Goal: Transaction & Acquisition: Book appointment/travel/reservation

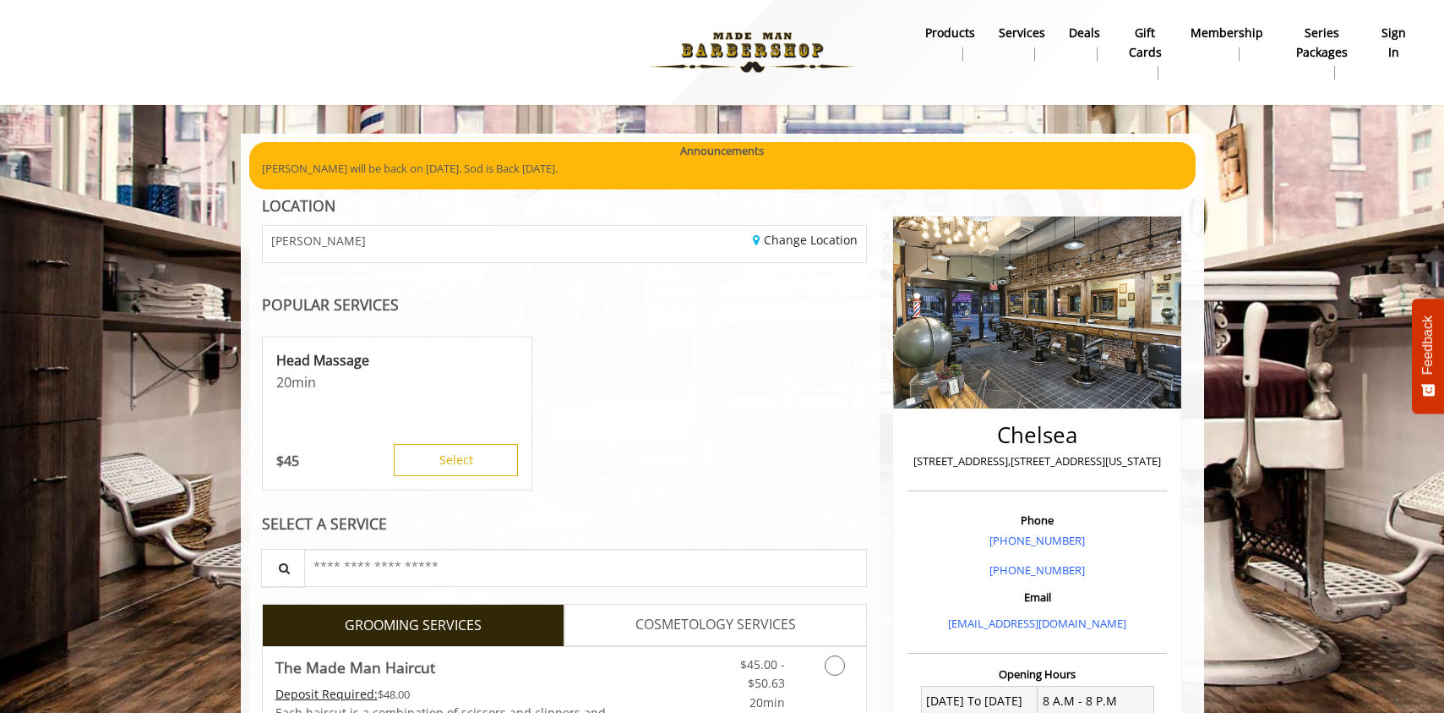
click at [1409, 28] on link "sign in" at bounding box center [1394, 43] width 52 height 44
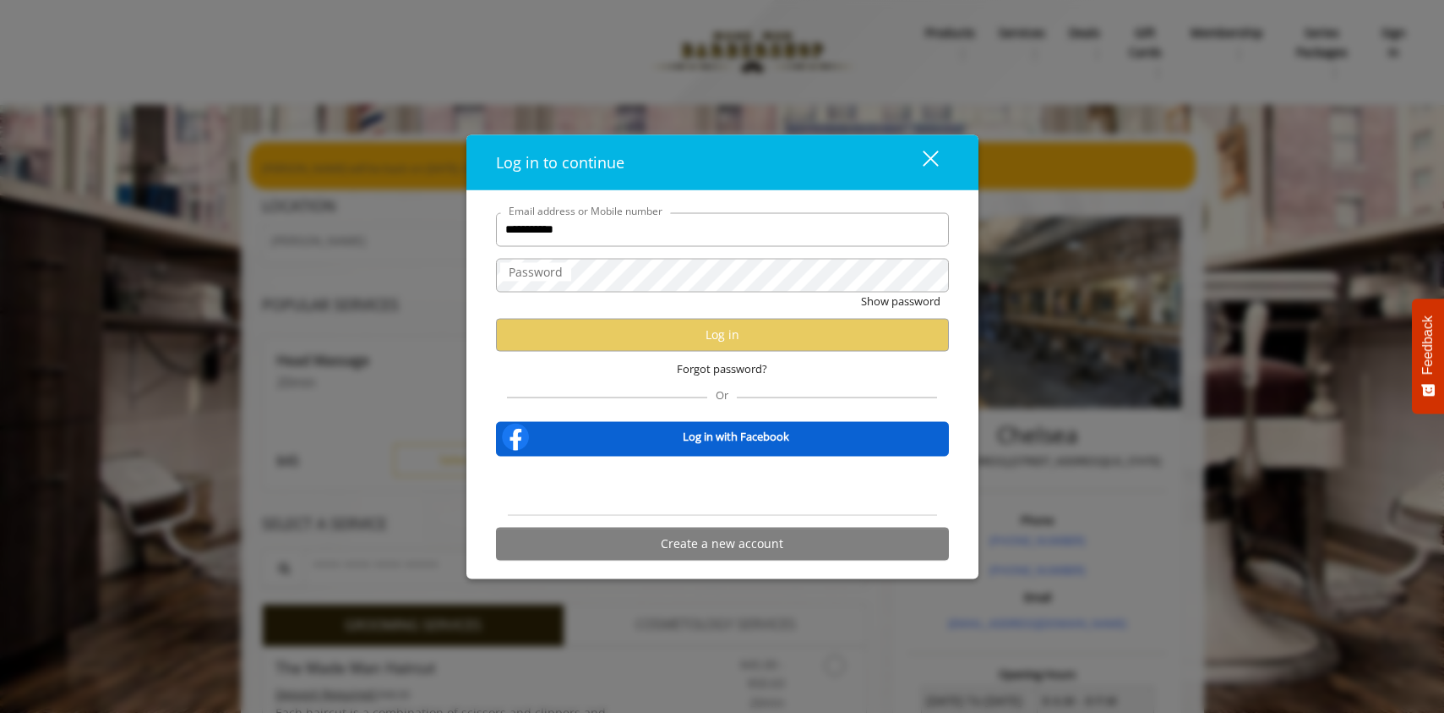
type input "**********"
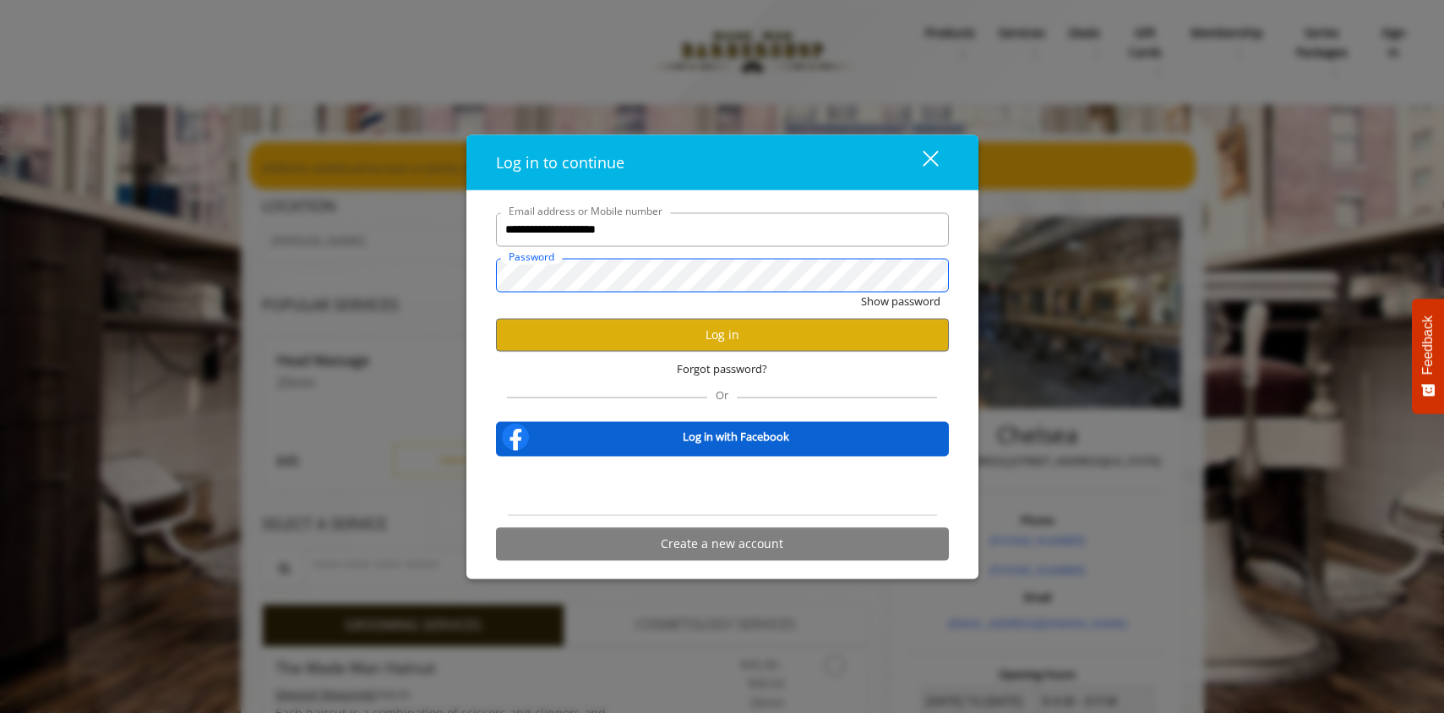
click at [861, 292] on button "Show password" at bounding box center [900, 301] width 79 height 18
click at [686, 336] on button "Log in" at bounding box center [722, 334] width 453 height 33
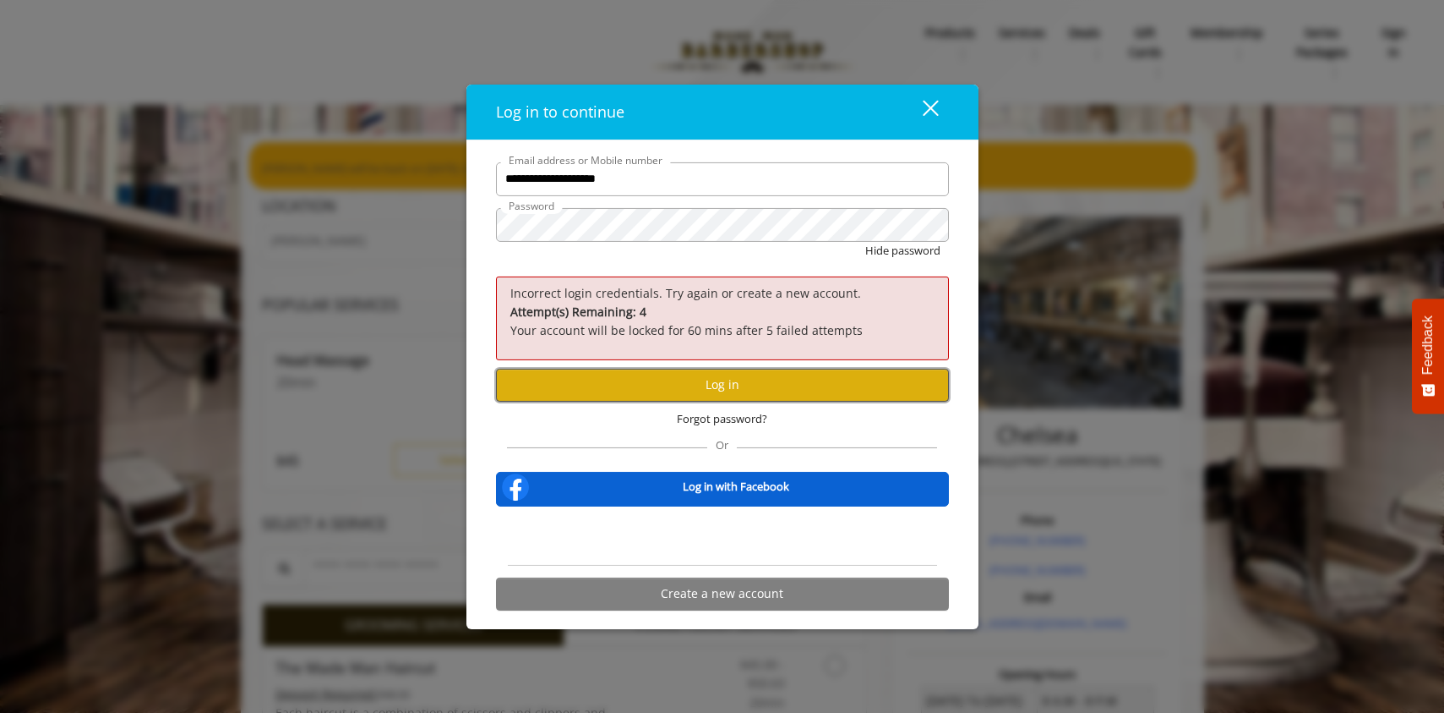
click at [642, 382] on button "Log in" at bounding box center [722, 385] width 453 height 33
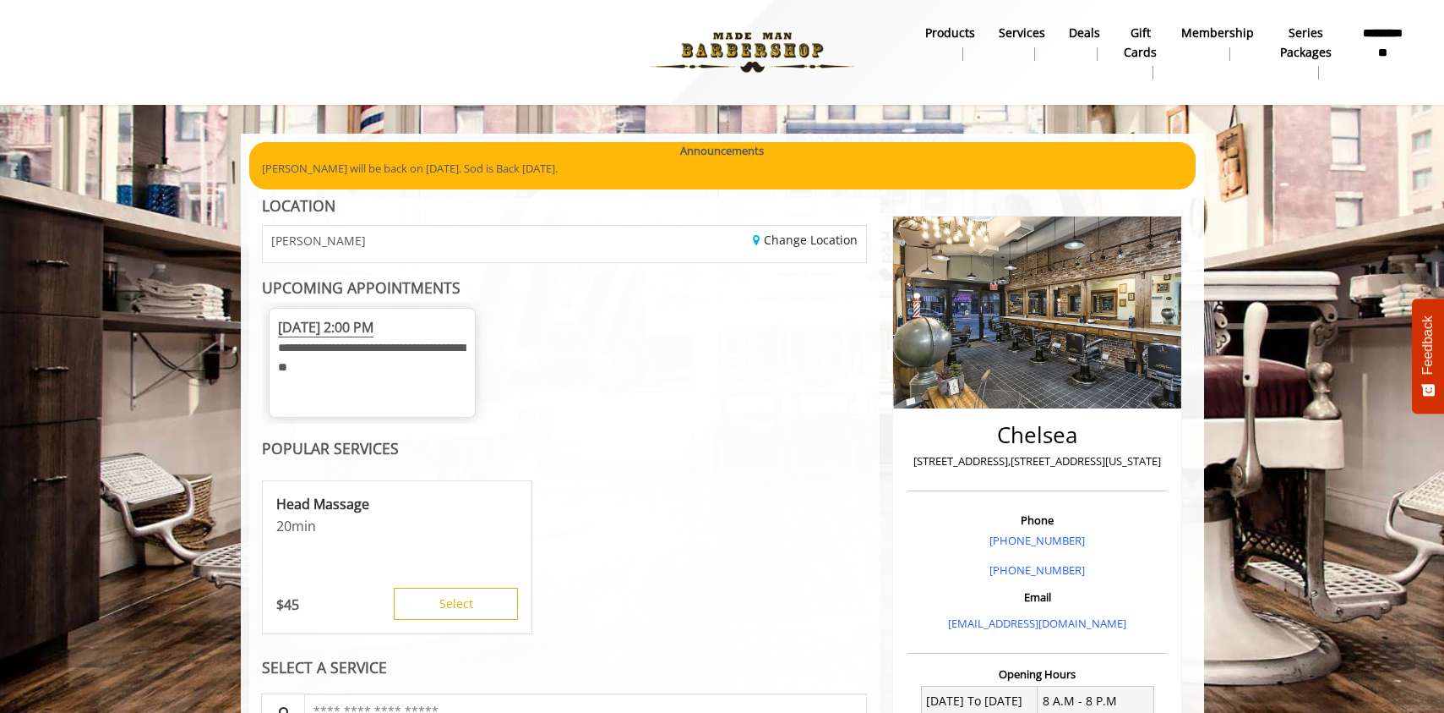
click at [374, 330] on span "[DATE] 2:00 PM" at bounding box center [326, 327] width 96 height 19
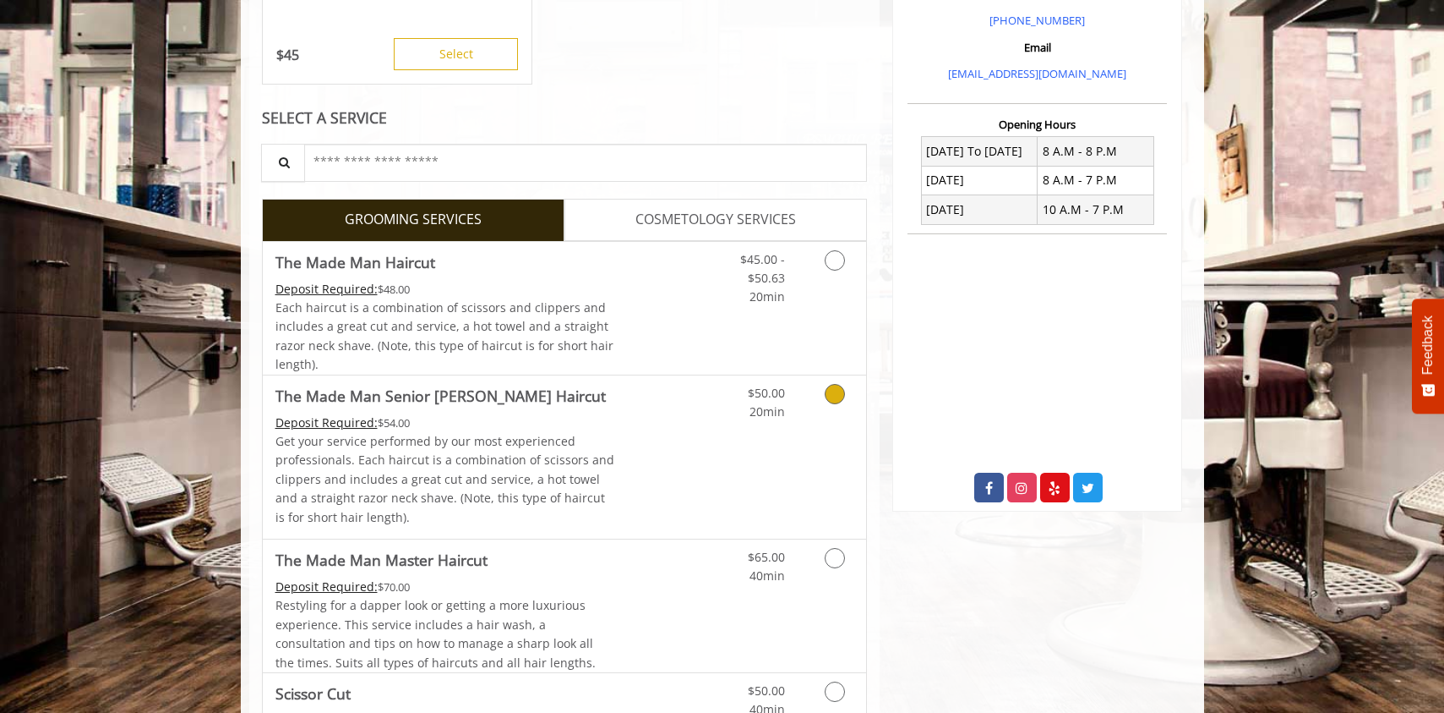
click at [789, 449] on div "$50.00 20min" at bounding box center [790, 456] width 151 height 163
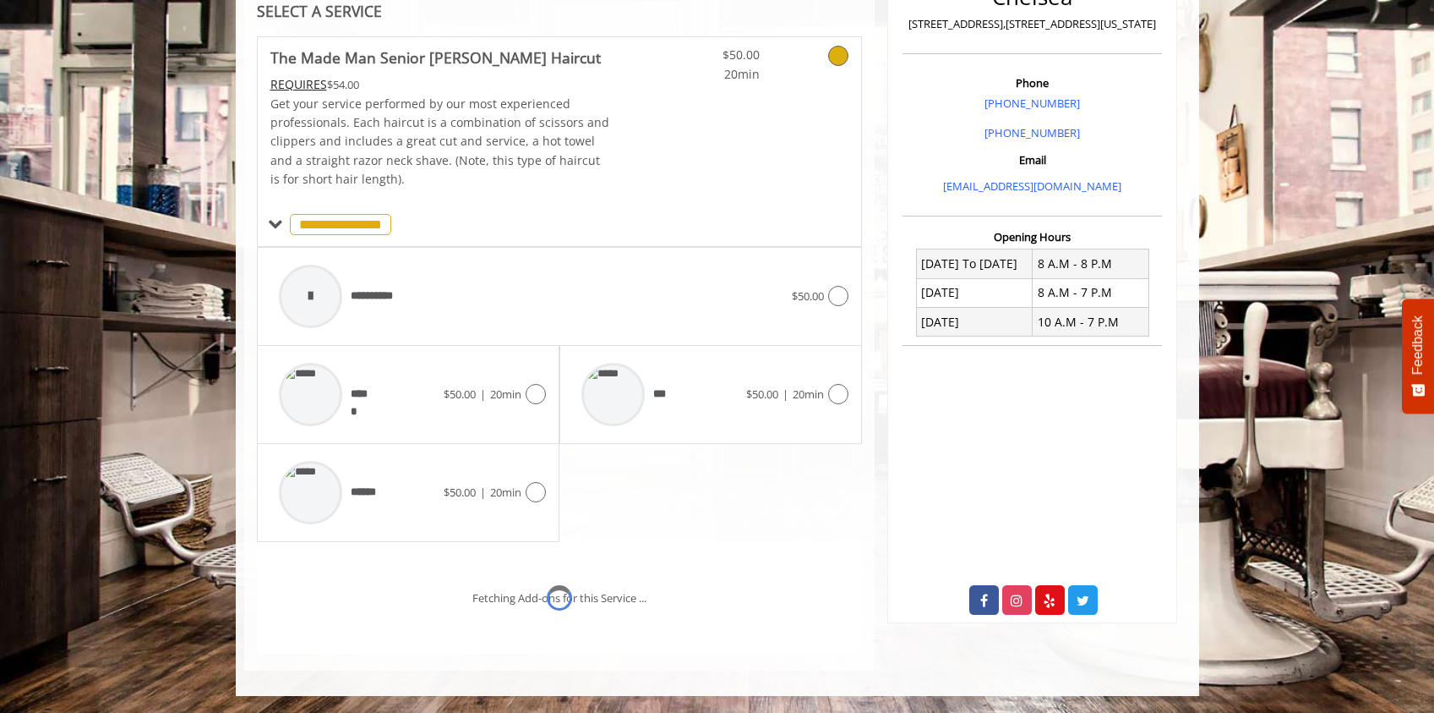
scroll to position [515, 0]
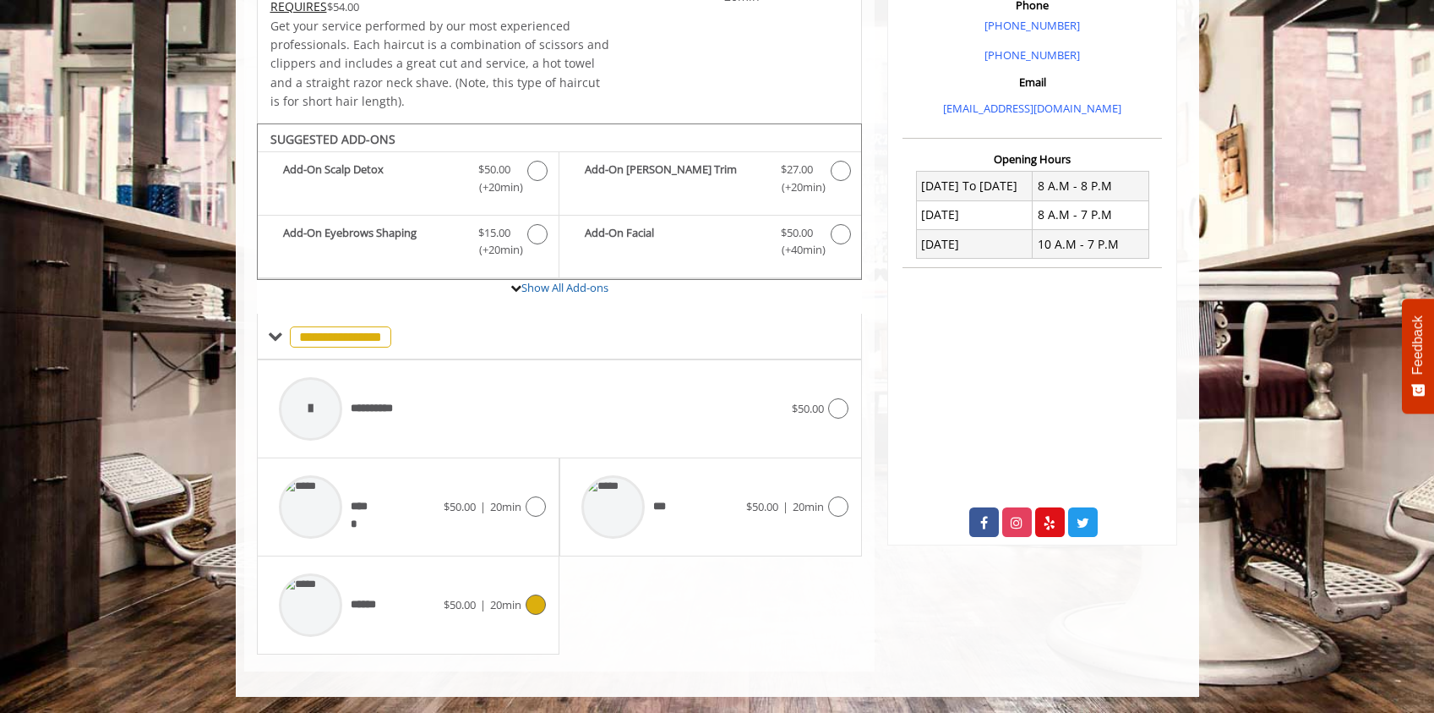
click at [362, 598] on span "******" at bounding box center [367, 605] width 33 height 18
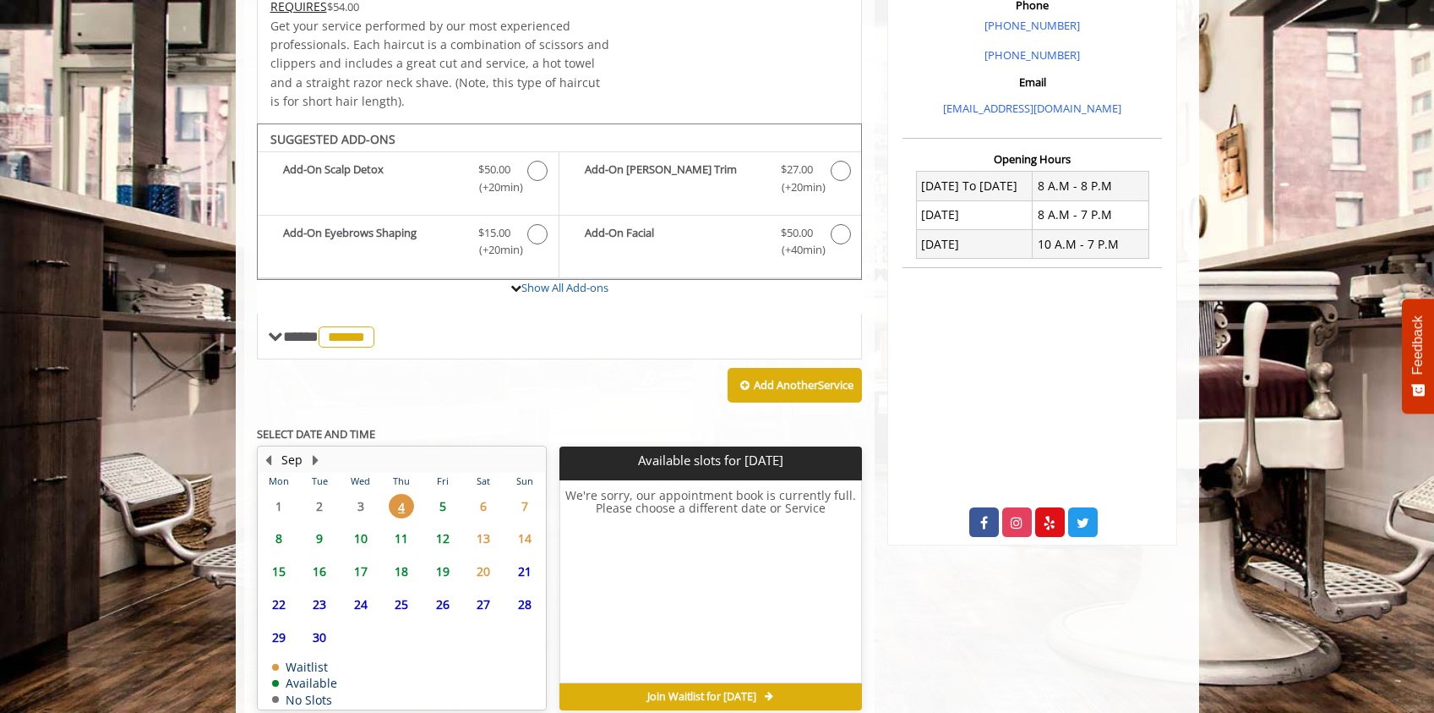
scroll to position [594, 0]
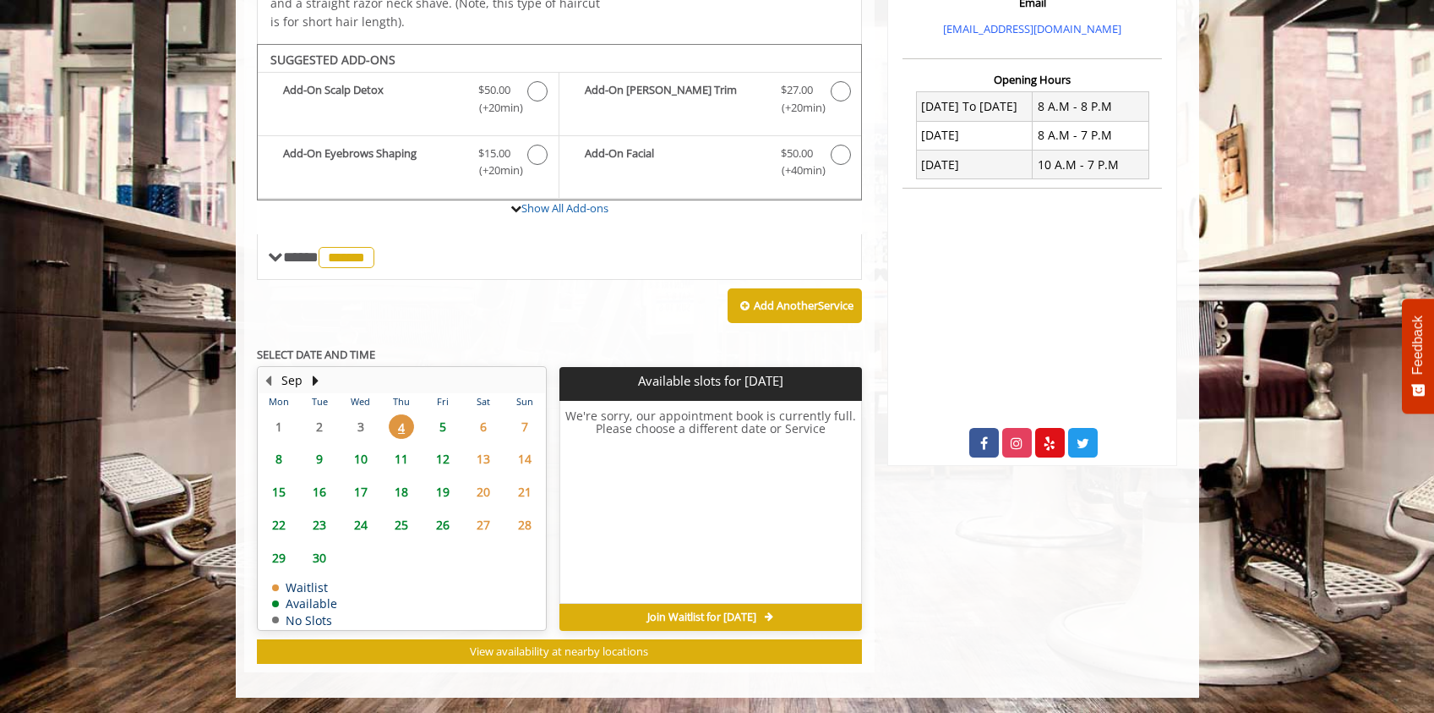
click at [444, 428] on span "5" at bounding box center [442, 426] width 25 height 25
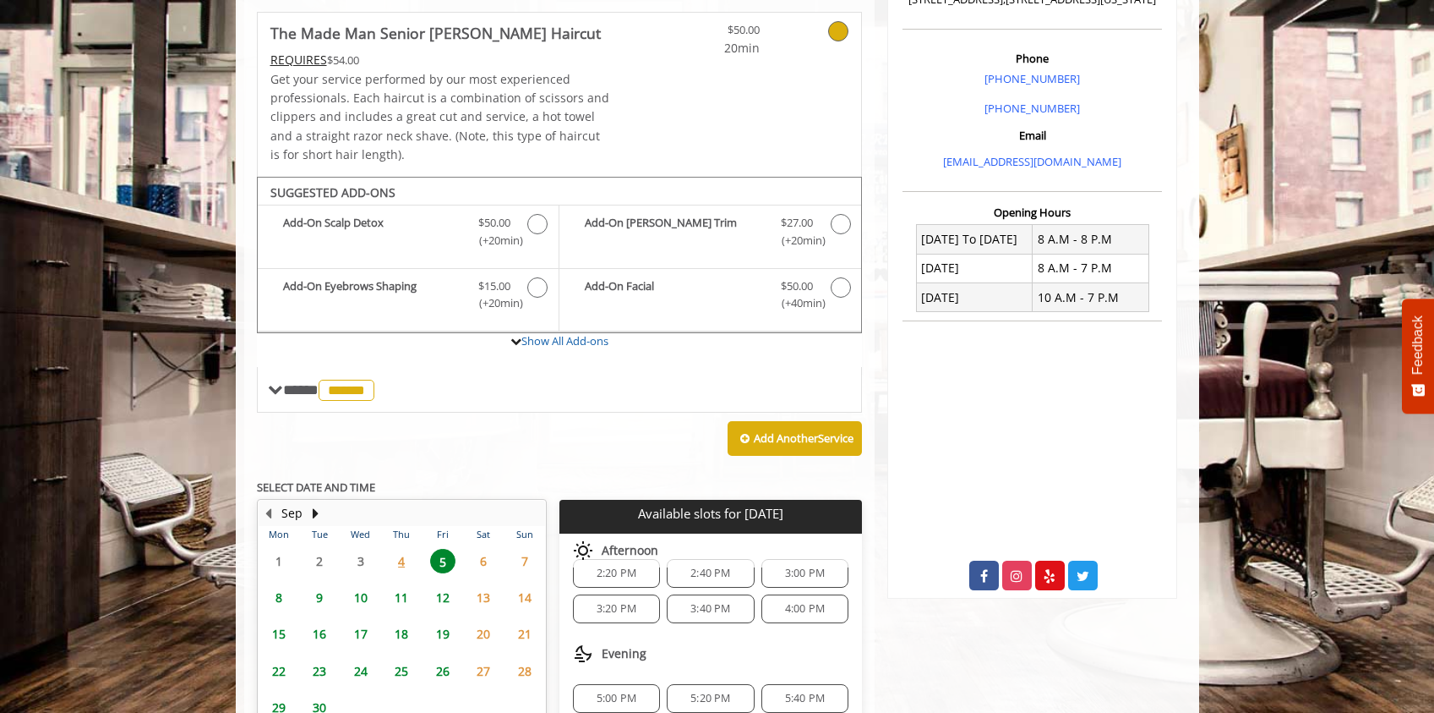
scroll to position [620, 0]
